Goal: Task Accomplishment & Management: Complete application form

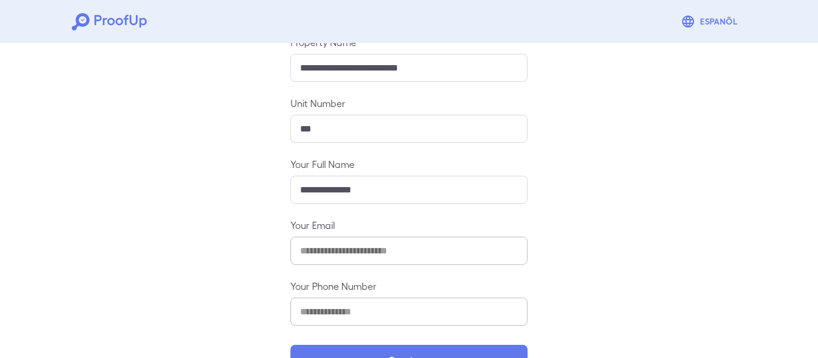
scroll to position [184, 0]
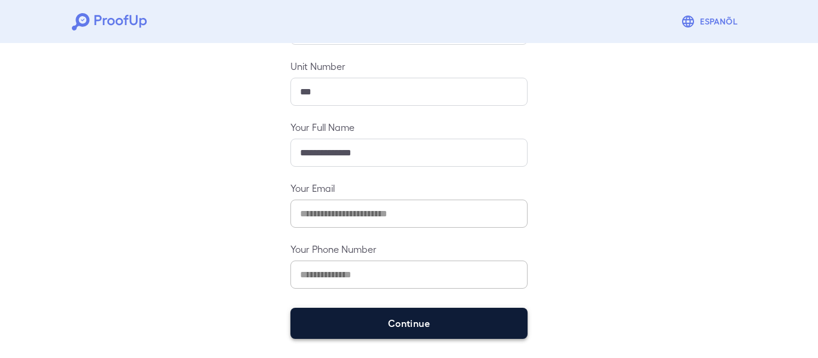
click at [373, 318] on button "Continue" at bounding box center [408, 323] width 237 height 31
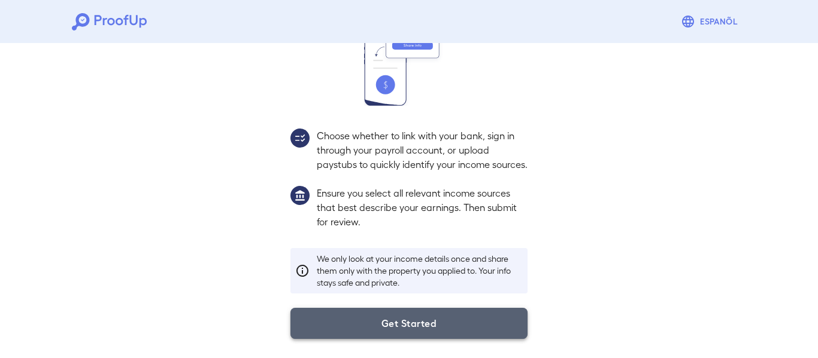
click at [388, 329] on button "Get Started" at bounding box center [408, 323] width 237 height 31
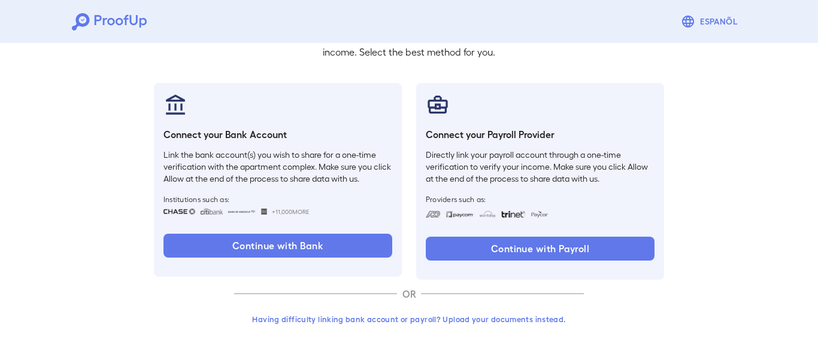
click at [500, 321] on button "Having difficulty linking bank account or payroll? Upload your documents instea…" at bounding box center [409, 320] width 350 height 22
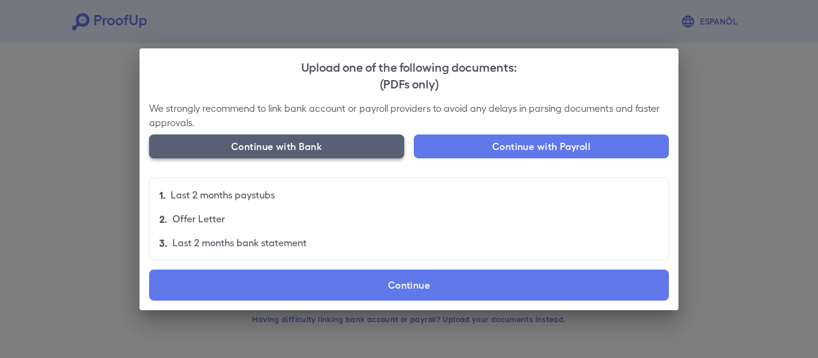
click at [263, 153] on button "Continue with Bank" at bounding box center [276, 147] width 255 height 24
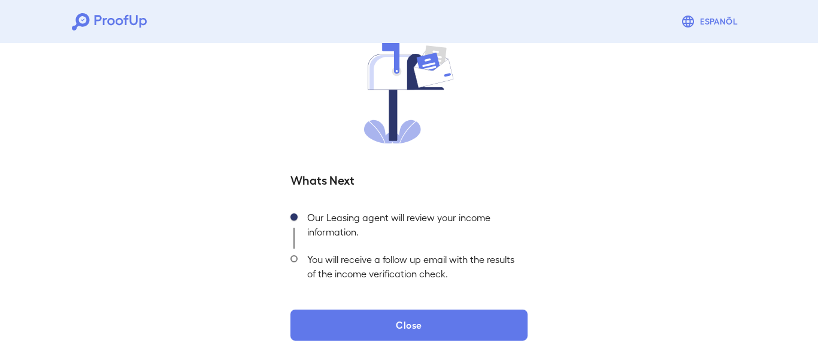
scroll to position [101, 0]
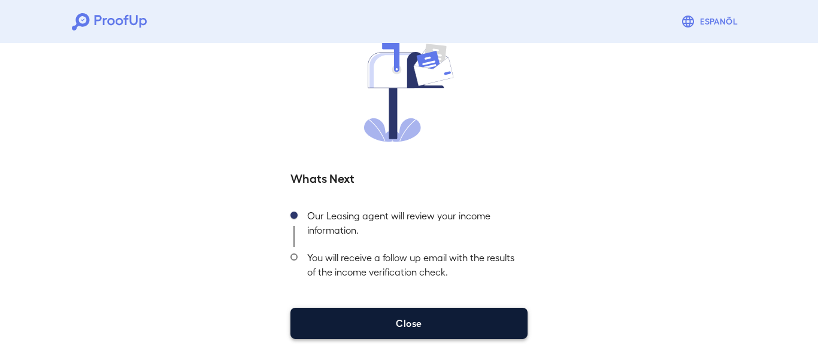
click at [395, 317] on button "Close" at bounding box center [408, 323] width 237 height 31
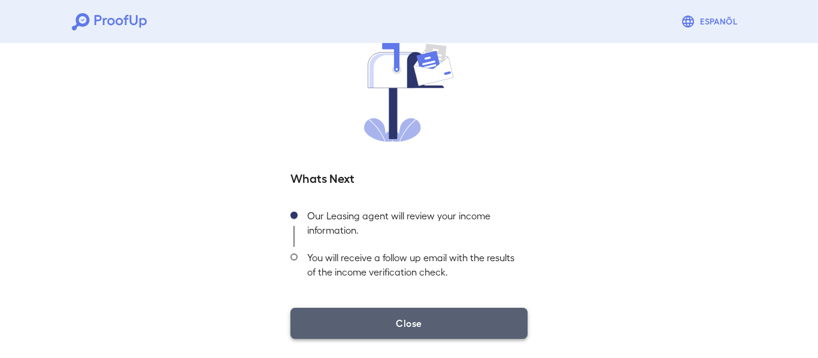
click at [423, 317] on button "Close" at bounding box center [408, 323] width 237 height 31
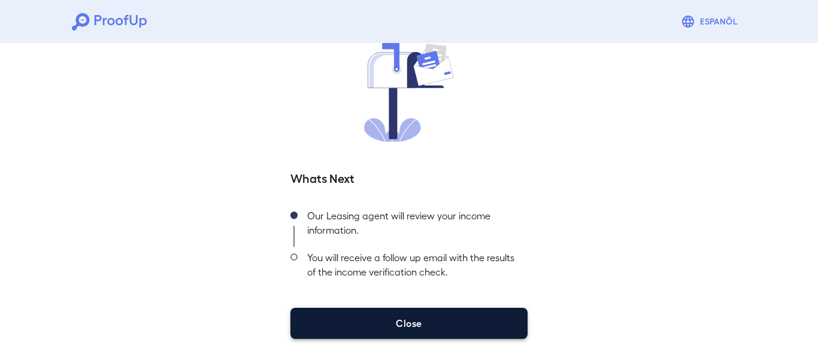
click at [419, 323] on button "Close" at bounding box center [408, 323] width 237 height 31
